Goal: Task Accomplishment & Management: Manage account settings

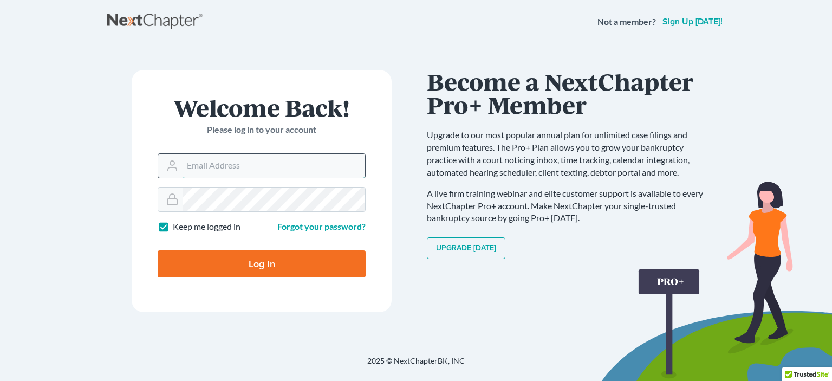
click at [199, 164] on input "Email Address" at bounding box center [274, 166] width 183 height 24
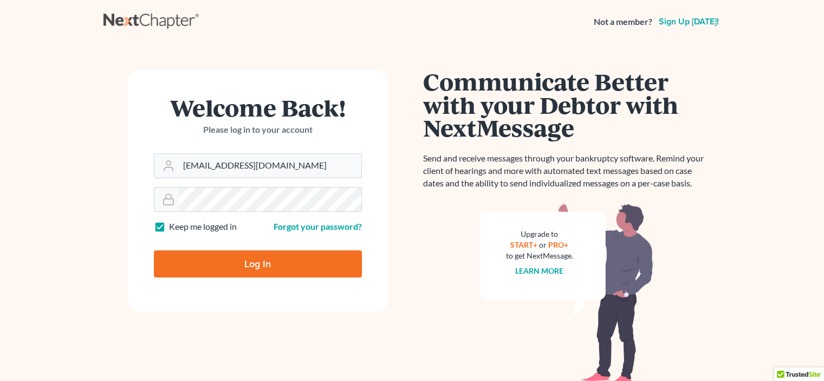
type input "[EMAIL_ADDRESS][DOMAIN_NAME]"
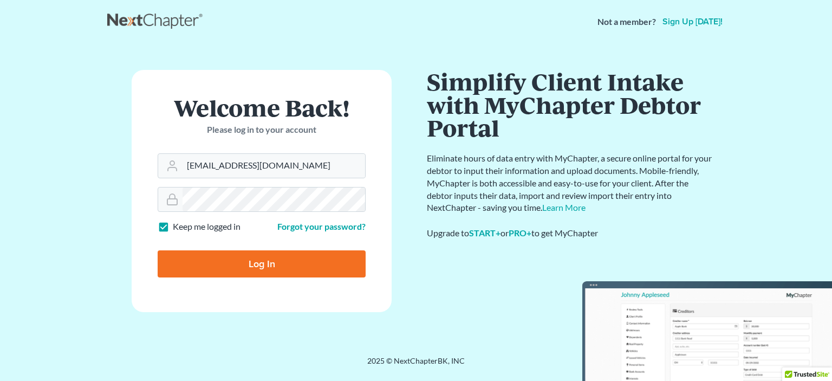
click at [243, 263] on input "Log In" at bounding box center [262, 263] width 208 height 27
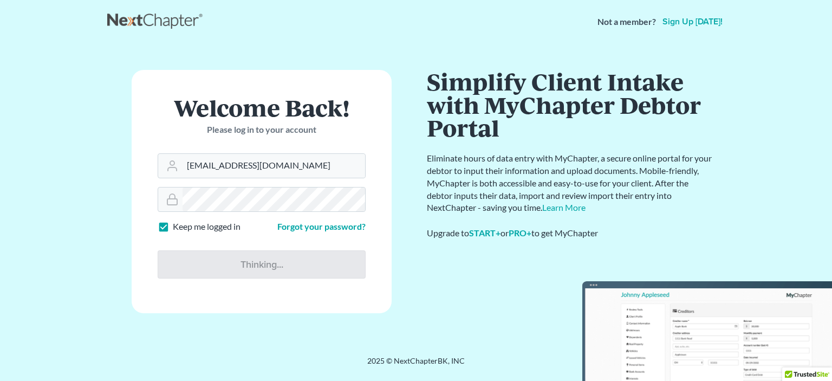
type input "Thinking..."
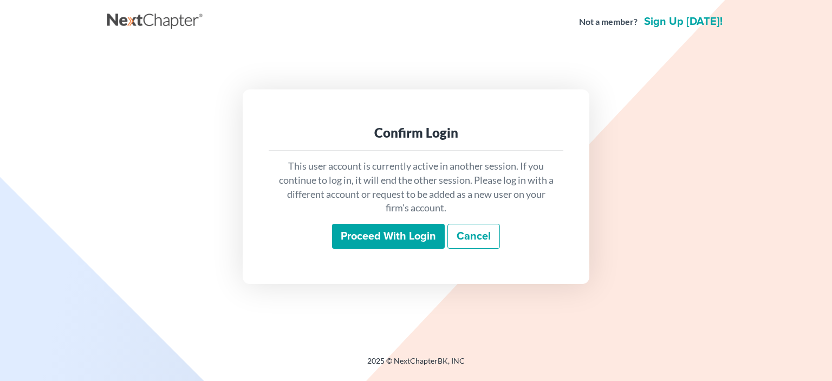
click at [399, 238] on input "Proceed with login" at bounding box center [388, 236] width 113 height 25
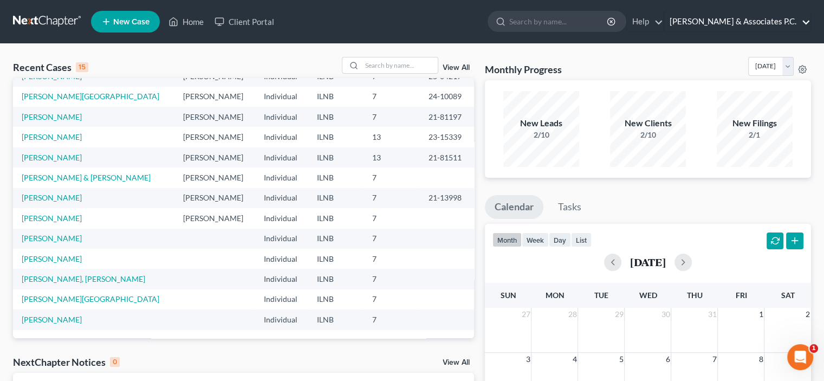
click at [804, 20] on link "Bruning & Associates P.C." at bounding box center [737, 21] width 146 height 19
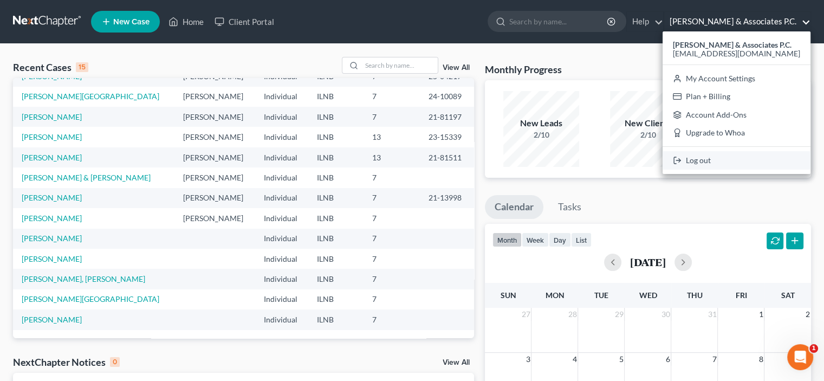
click at [743, 161] on link "Log out" at bounding box center [736, 160] width 148 height 18
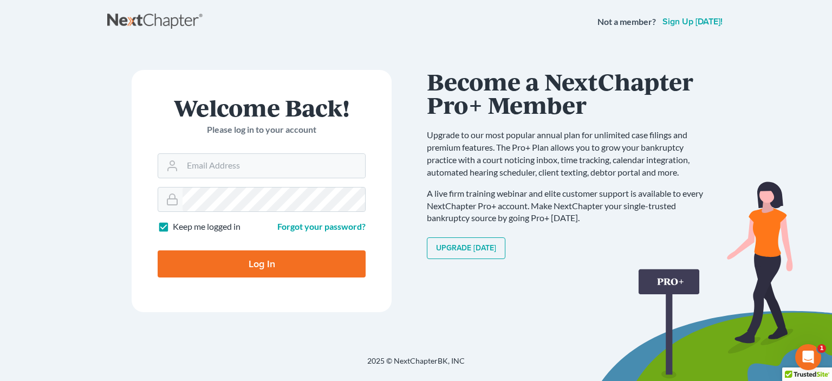
drag, startPoint x: 820, startPoint y: 1, endPoint x: 194, endPoint y: 346, distance: 714.8
click at [194, 346] on div "Not a member? Sign up [DATE]! Welcome Back! Please log in to your account Email…" at bounding box center [416, 190] width 832 height 381
